Goal: Information Seeking & Learning: Learn about a topic

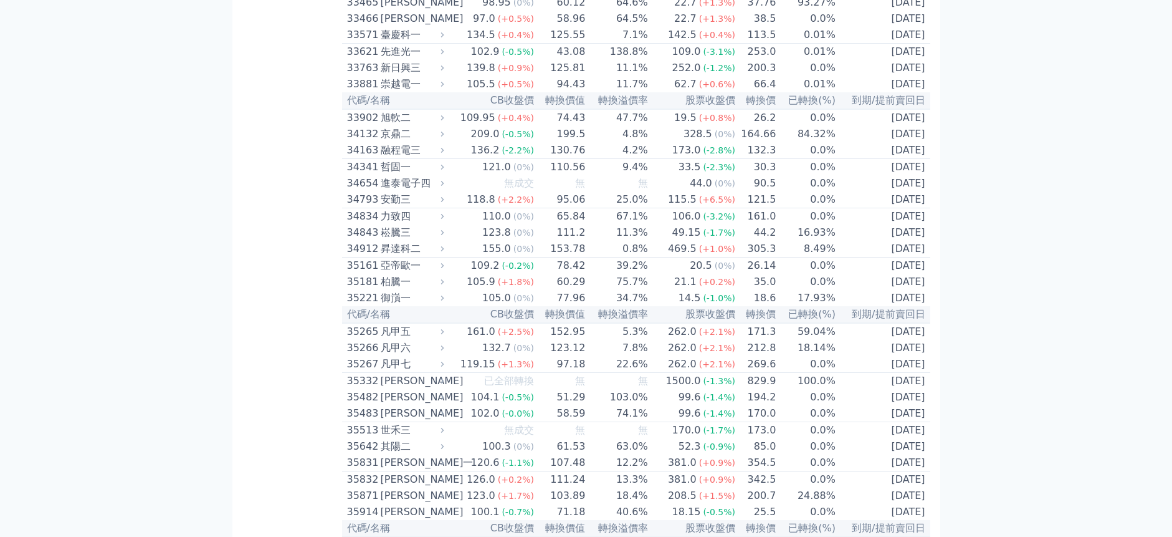
scroll to position [2431, 0]
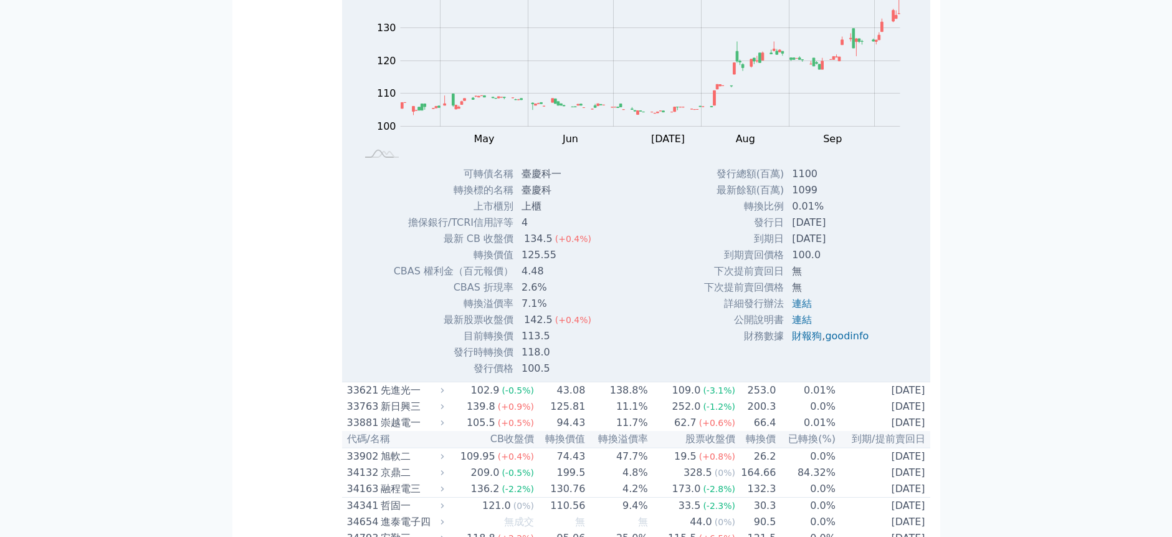
drag, startPoint x: 716, startPoint y: 349, endPoint x: 861, endPoint y: 408, distance: 156.6
click at [861, 344] on tbody "發行總額(百萬) 1100 最新餘額(百萬) 1099 轉換比例 0.01% 發行日 [DATE] 到期日 [DATE] 到期賣回價格 100.0 無 ," at bounding box center [791, 255] width 175 height 178
drag, startPoint x: 861, startPoint y: 408, endPoint x: 970, endPoint y: 414, distance: 108.6
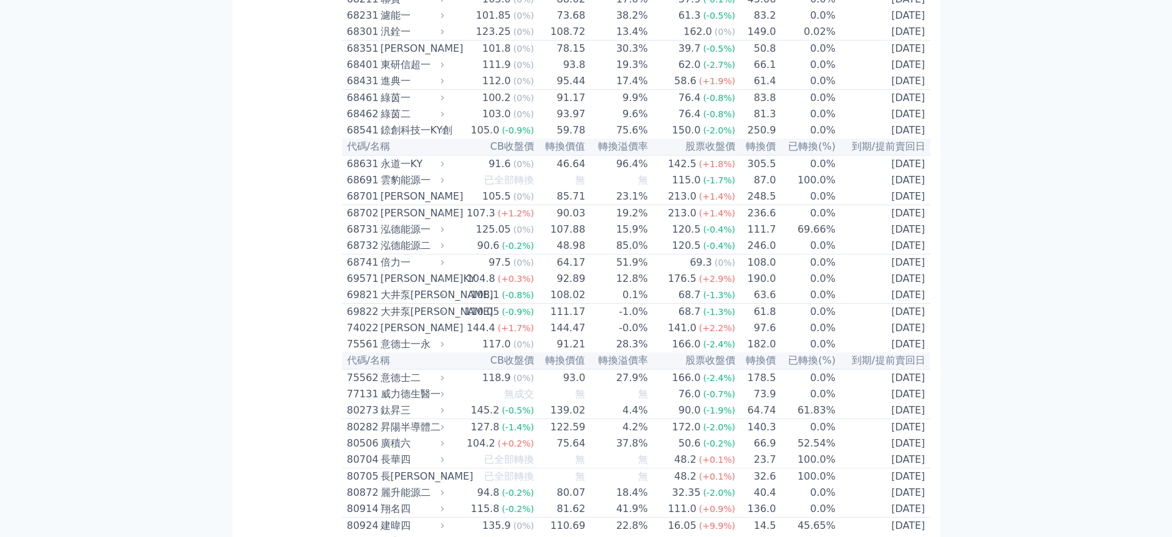
scroll to position [6420, 0]
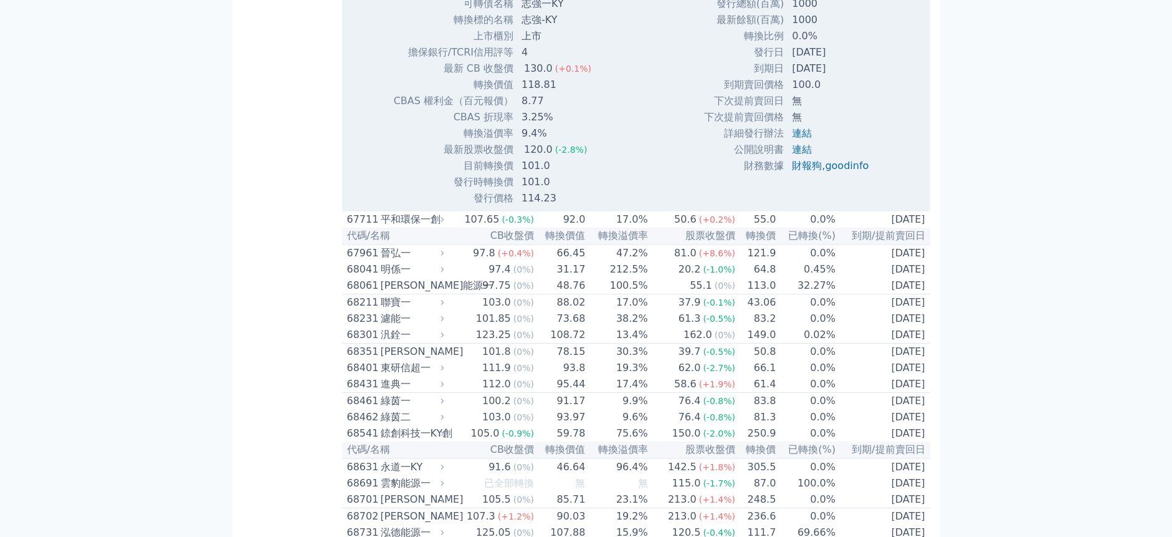
scroll to position [6544, 0]
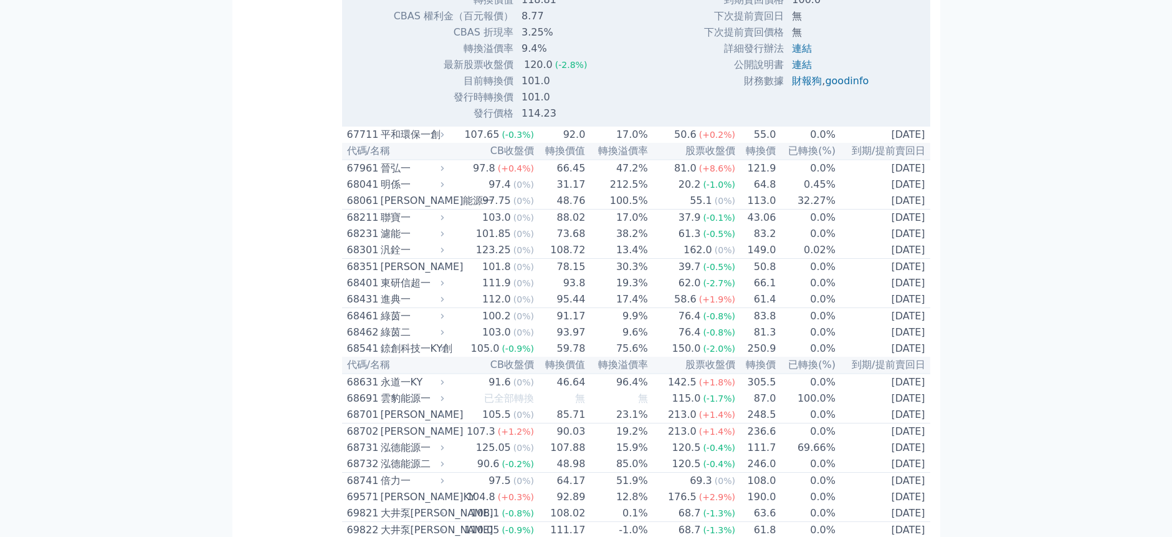
drag, startPoint x: 755, startPoint y: 405, endPoint x: 844, endPoint y: 424, distance: 90.5
click at [844, 89] on tbody "發行總額(百萬) 1000 最新餘額(百萬) 1000 轉換比例 0.0% 發行日 [DATE] 到期日 [DATE] 到期賣回價格 100.0 無 無" at bounding box center [791, 0] width 175 height 178
drag, startPoint x: 844, startPoint y: 424, endPoint x: 995, endPoint y: 484, distance: 163.1
drag, startPoint x: 749, startPoint y: 408, endPoint x: 850, endPoint y: 419, distance: 102.3
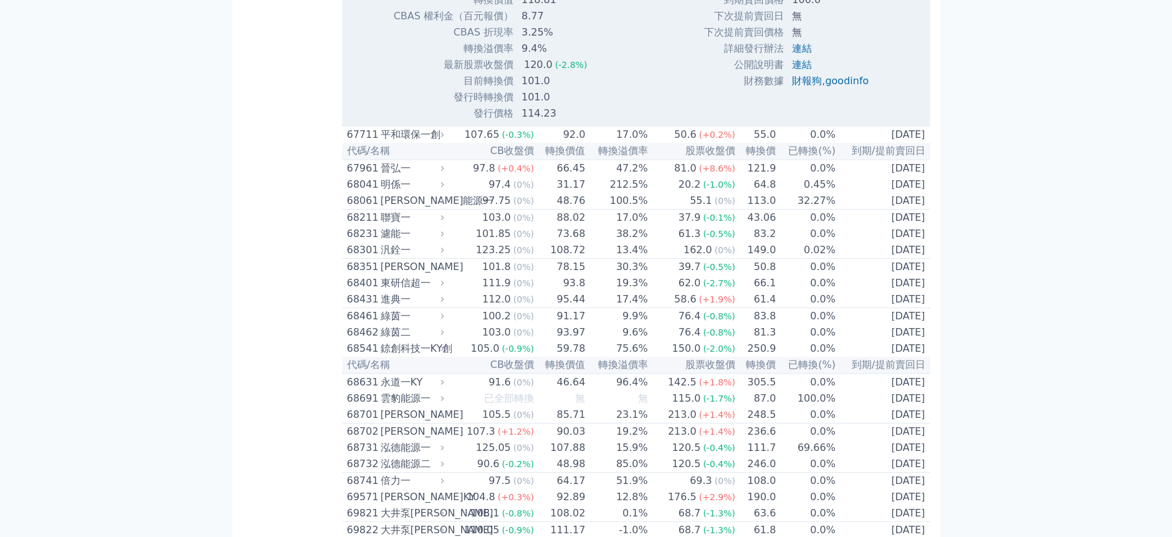
click at [850, 89] on tbody "發行總額(百萬) 1000 最新餘額(百萬) 1000 轉換比例 0.0% 發行日 [DATE] 到期日 [DATE] 到期賣回價格 100.0 無 無" at bounding box center [791, 0] width 175 height 178
drag, startPoint x: 850, startPoint y: 419, endPoint x: 1001, endPoint y: 386, distance: 154.4
